Goal: Transaction & Acquisition: Book appointment/travel/reservation

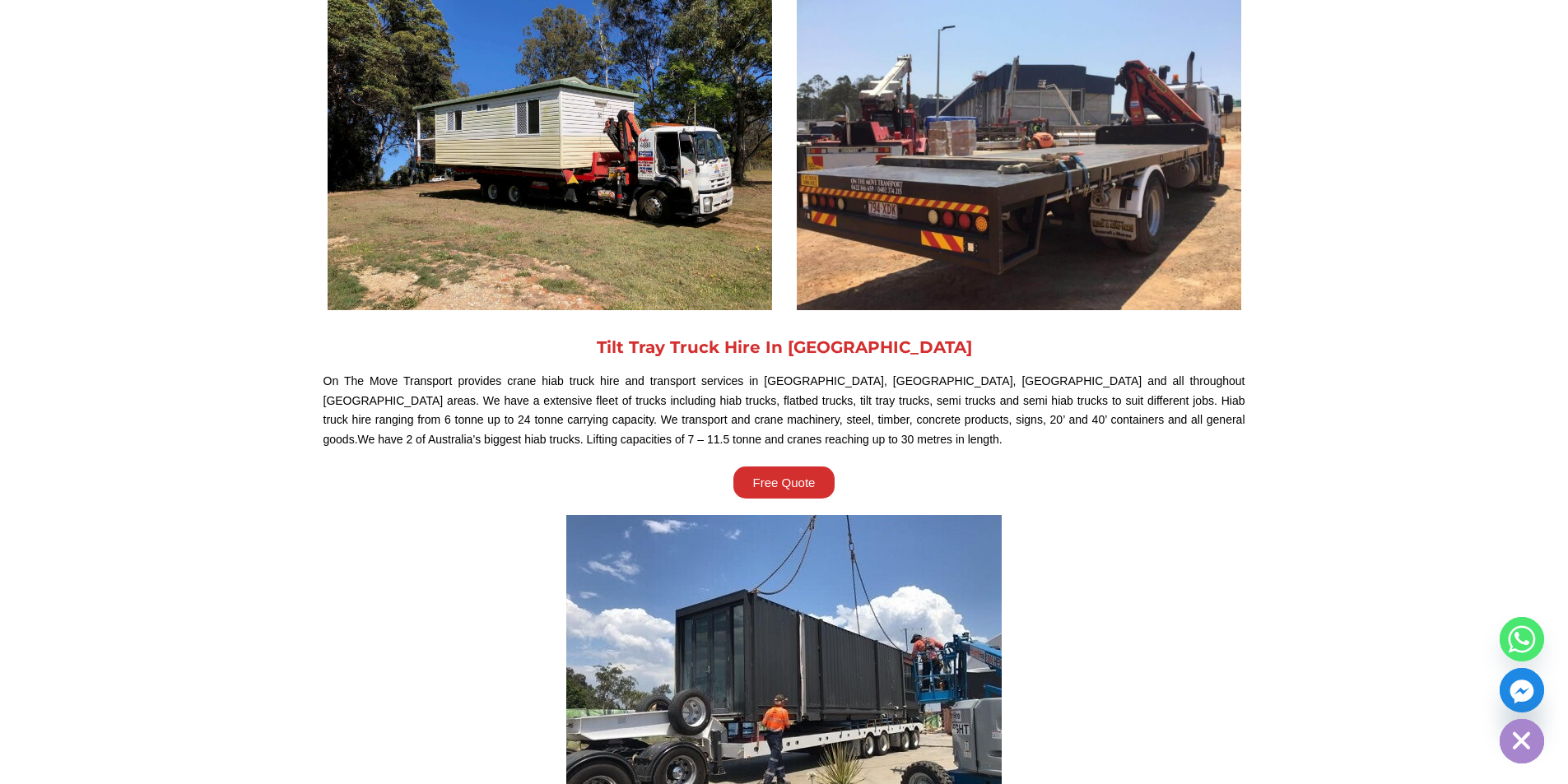
scroll to position [576, 0]
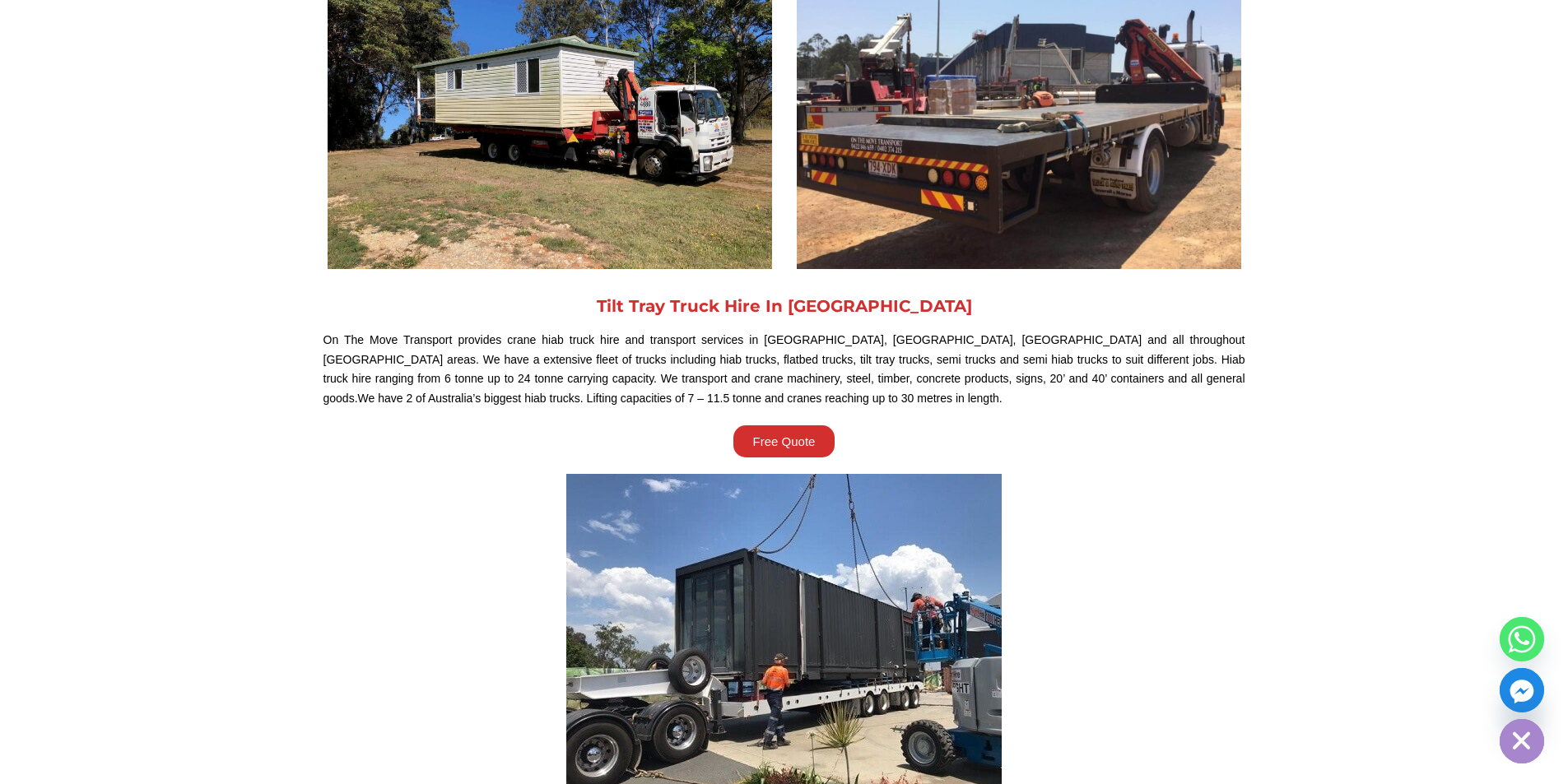
click at [806, 440] on span "Free Quote" at bounding box center [784, 441] width 62 height 13
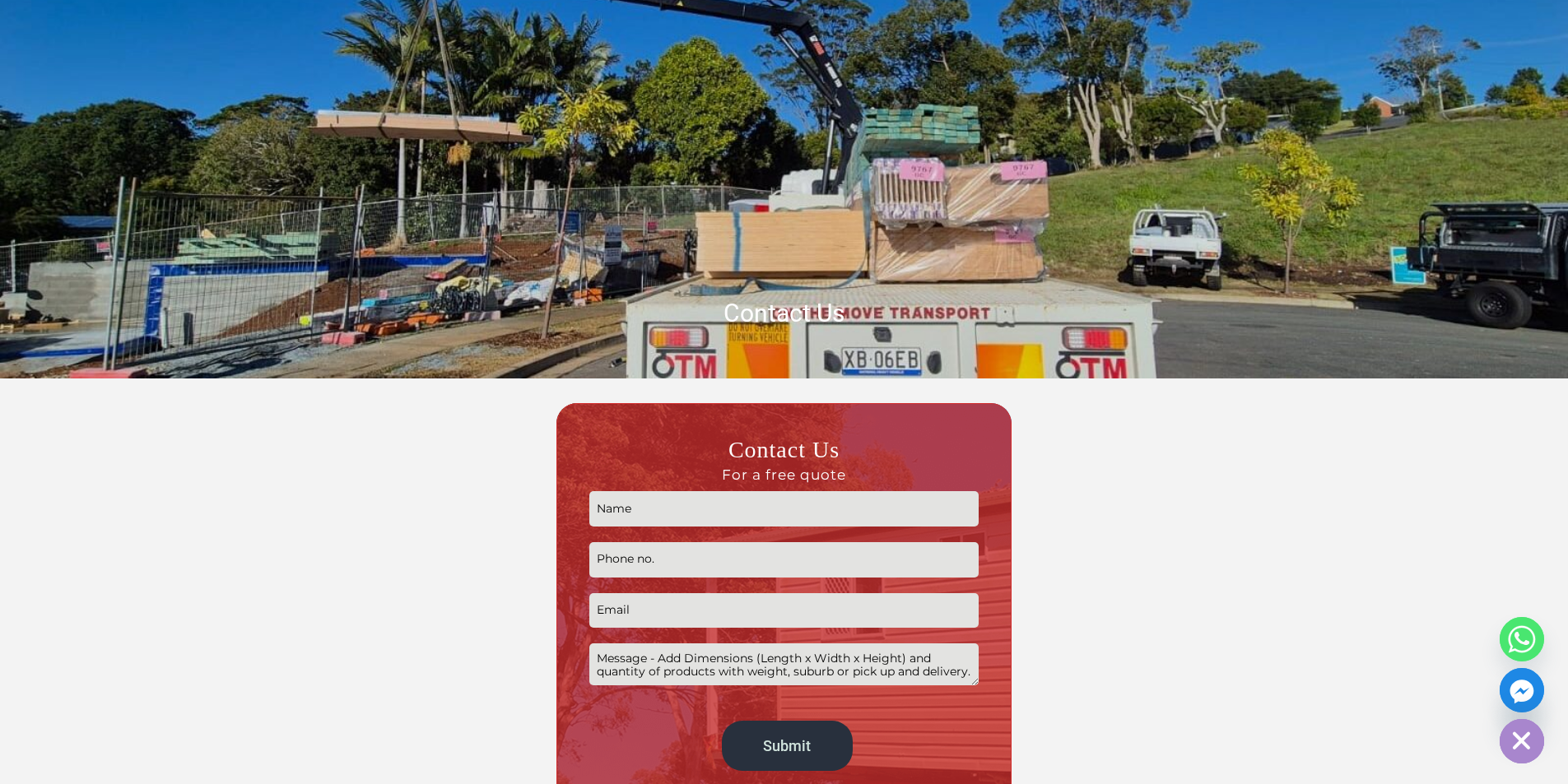
scroll to position [411, 0]
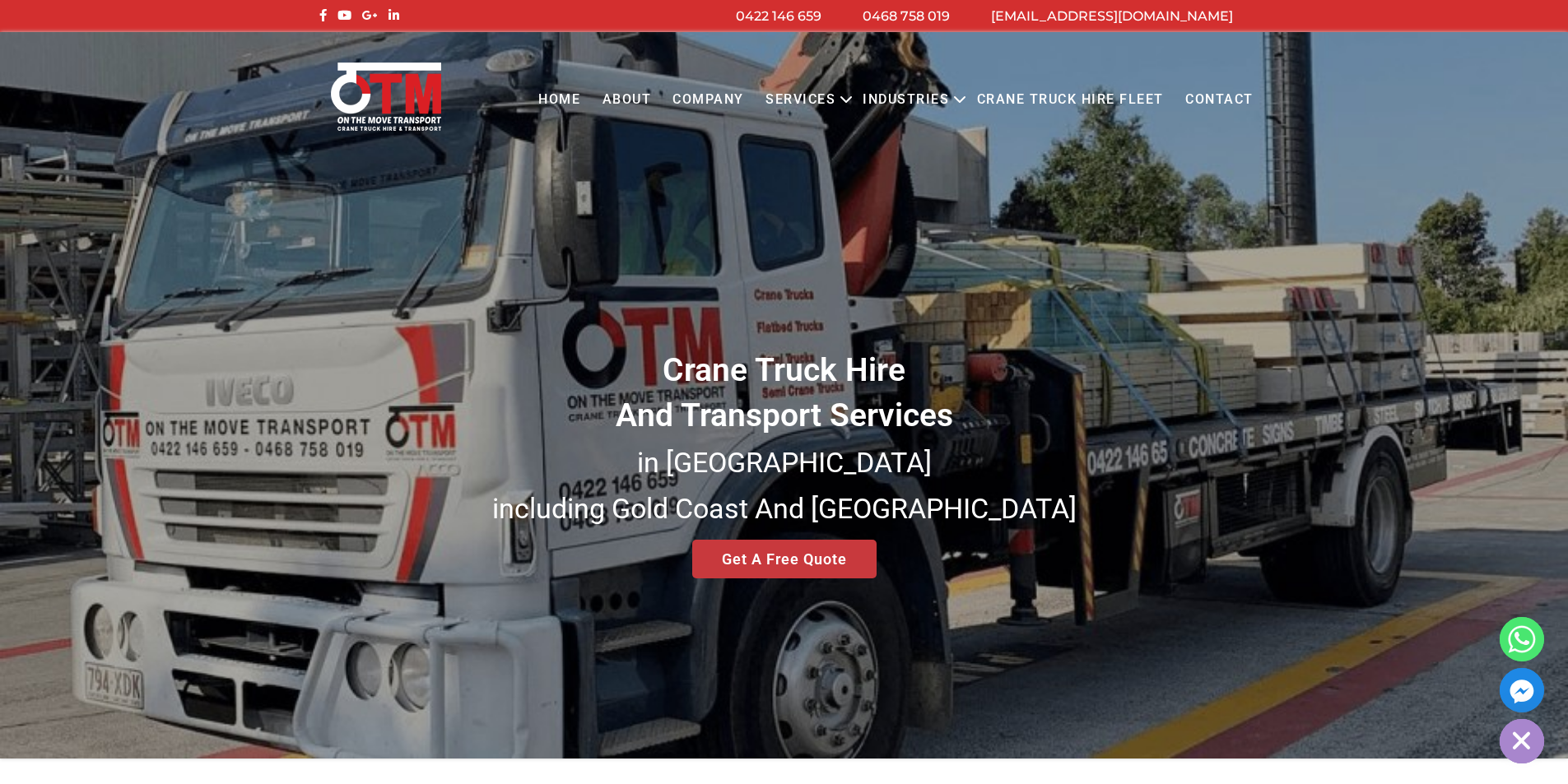
click at [795, 577] on div "Crane Truck Hire And Transport Services in [GEOGRAPHIC_DATA] [GEOGRAPHIC_DATA] …" at bounding box center [784, 395] width 1568 height 727
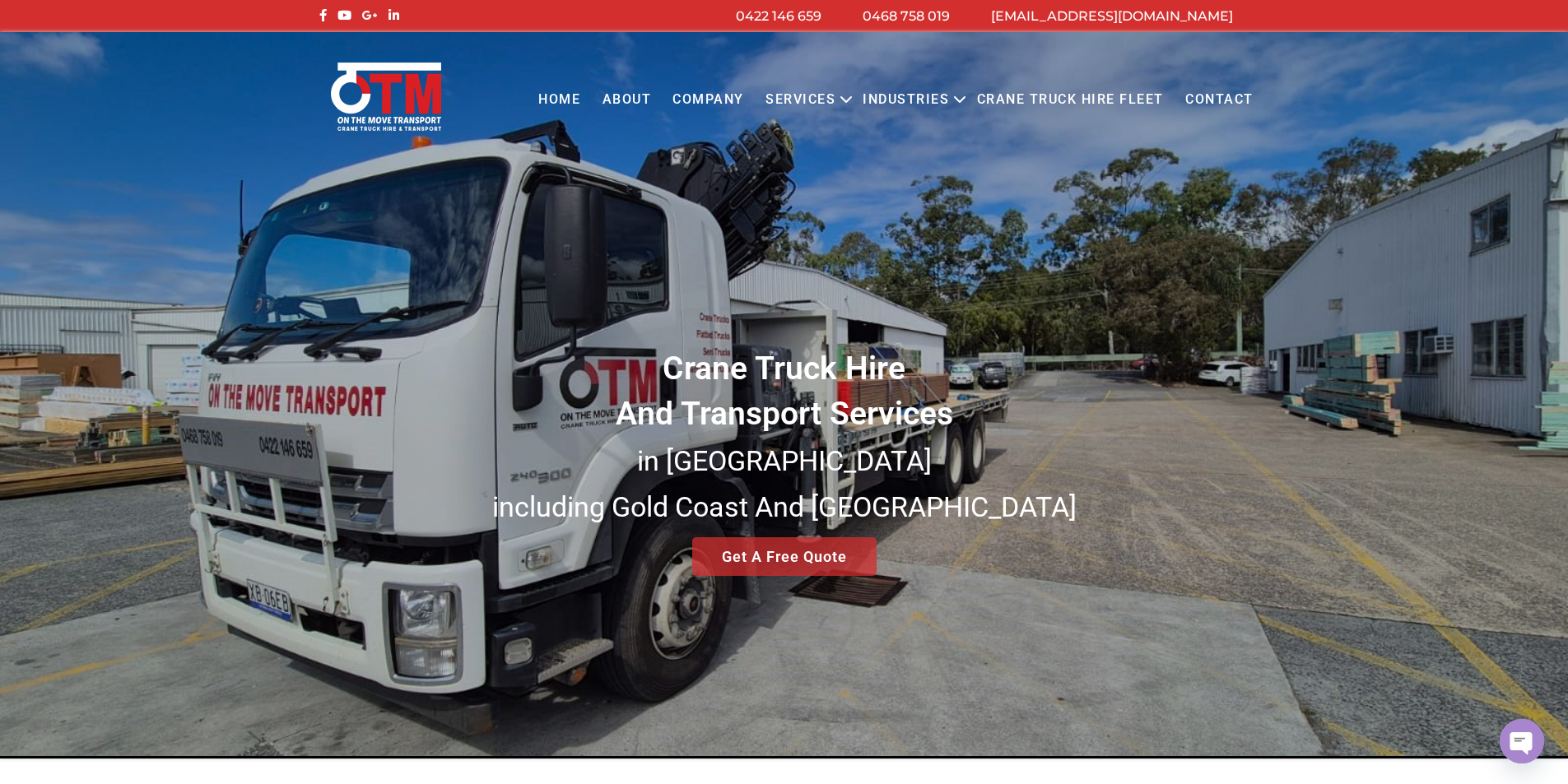
click at [795, 550] on div "Crane Truck Hire And Transport Services in [GEOGRAPHIC_DATA] [GEOGRAPHIC_DATA] …" at bounding box center [784, 395] width 1568 height 727
click at [789, 560] on div "Crane Truck Hire And Transport Services in [GEOGRAPHIC_DATA] [GEOGRAPHIC_DATA] …" at bounding box center [784, 395] width 1568 height 727
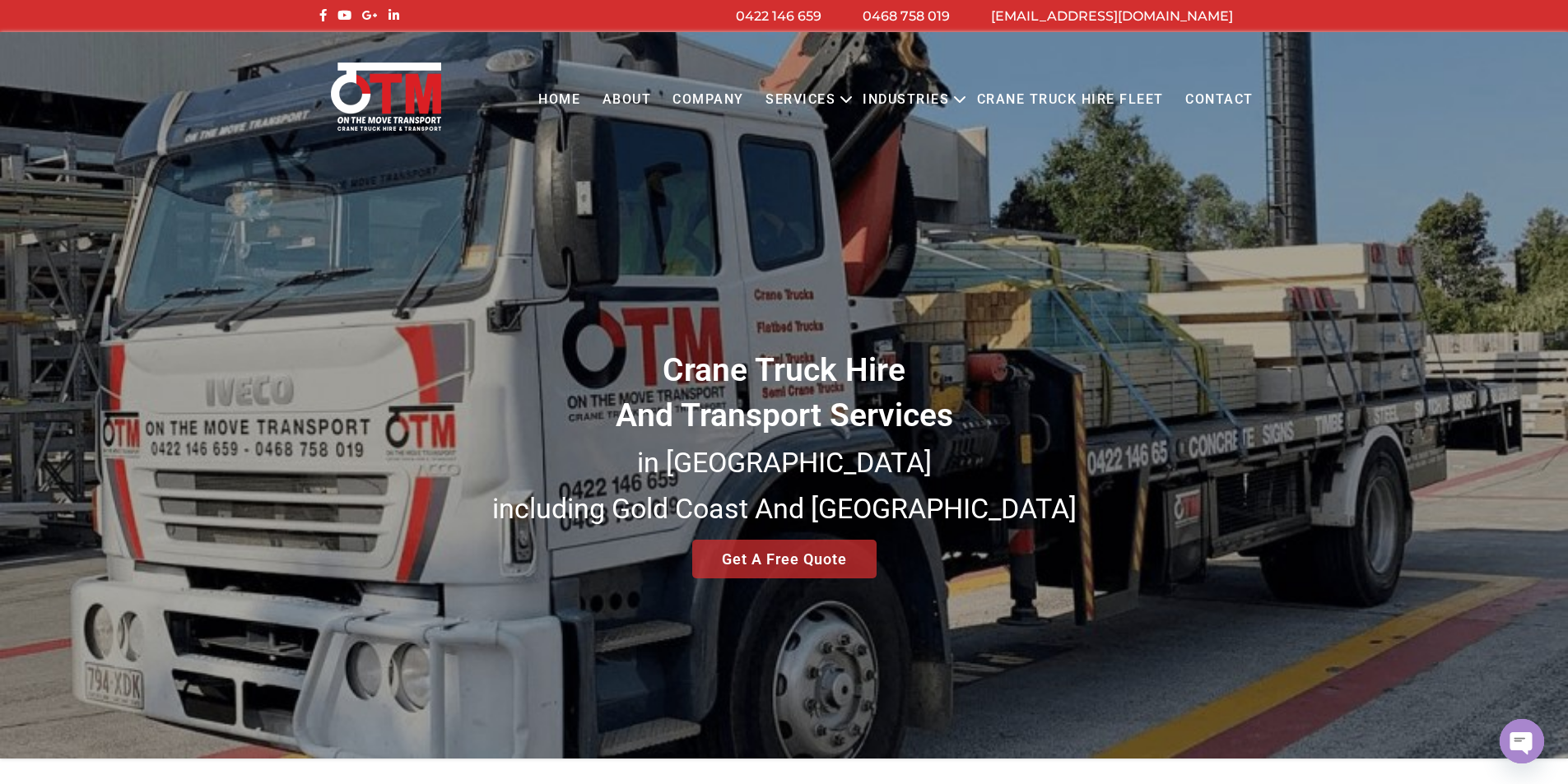
click at [806, 561] on div "Crane Truck Hire And Transport Services in [GEOGRAPHIC_DATA] [GEOGRAPHIC_DATA] …" at bounding box center [784, 395] width 1568 height 727
click at [746, 560] on div "Crane Truck Hire And Transport Services in [GEOGRAPHIC_DATA] [GEOGRAPHIC_DATA] …" at bounding box center [784, 395] width 1568 height 727
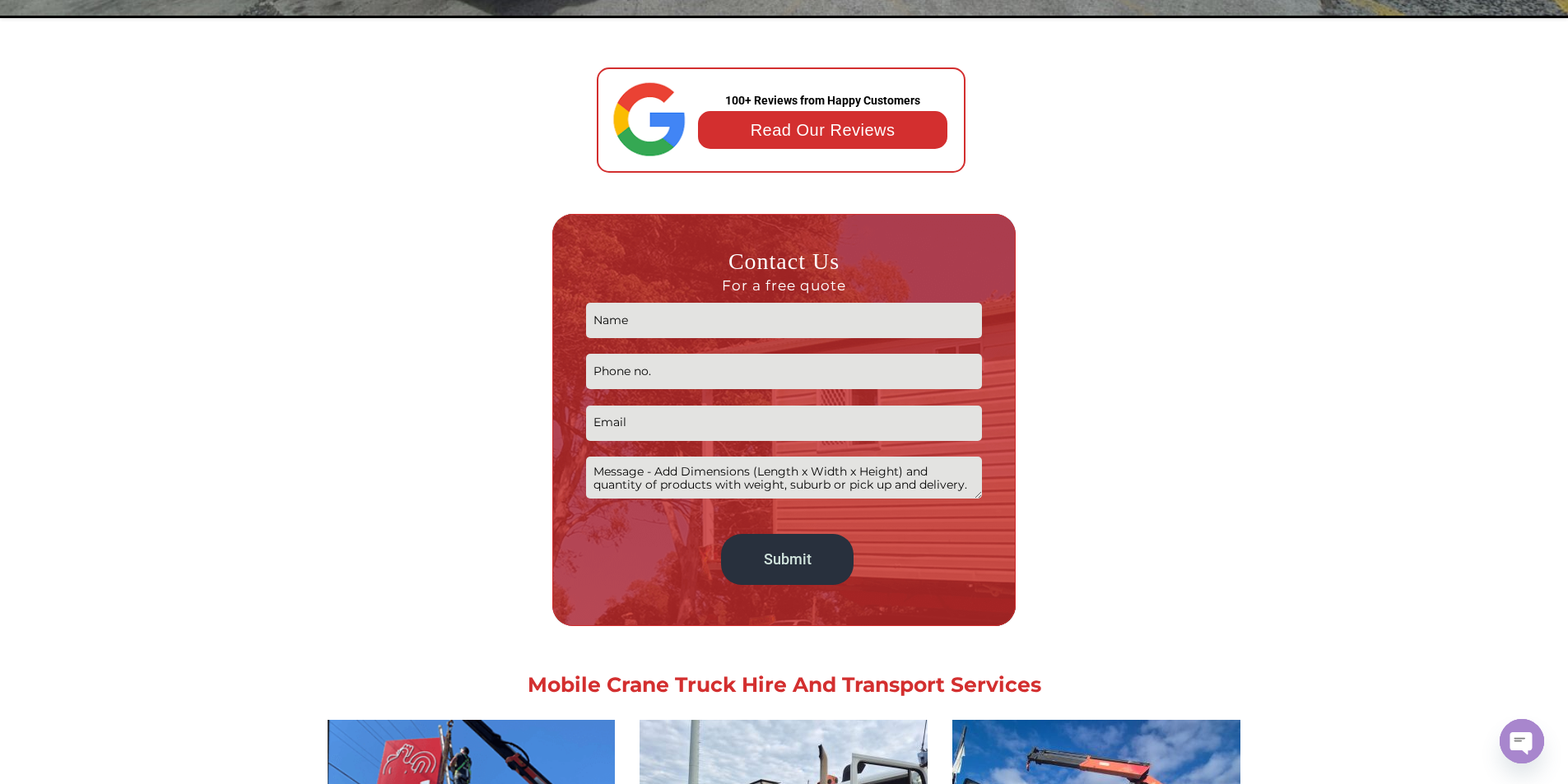
scroll to position [1152, 0]
